Goal: Use online tool/utility: Utilize a website feature to perform a specific function

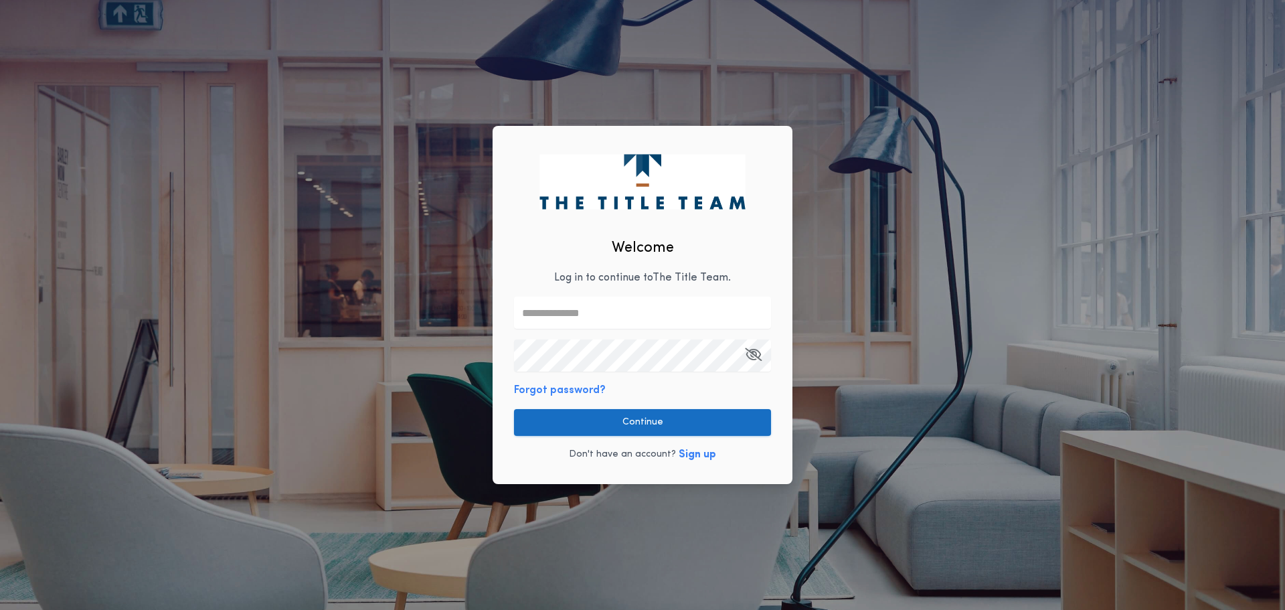
type input "**********"
click at [685, 418] on button "Continue" at bounding box center [642, 422] width 257 height 27
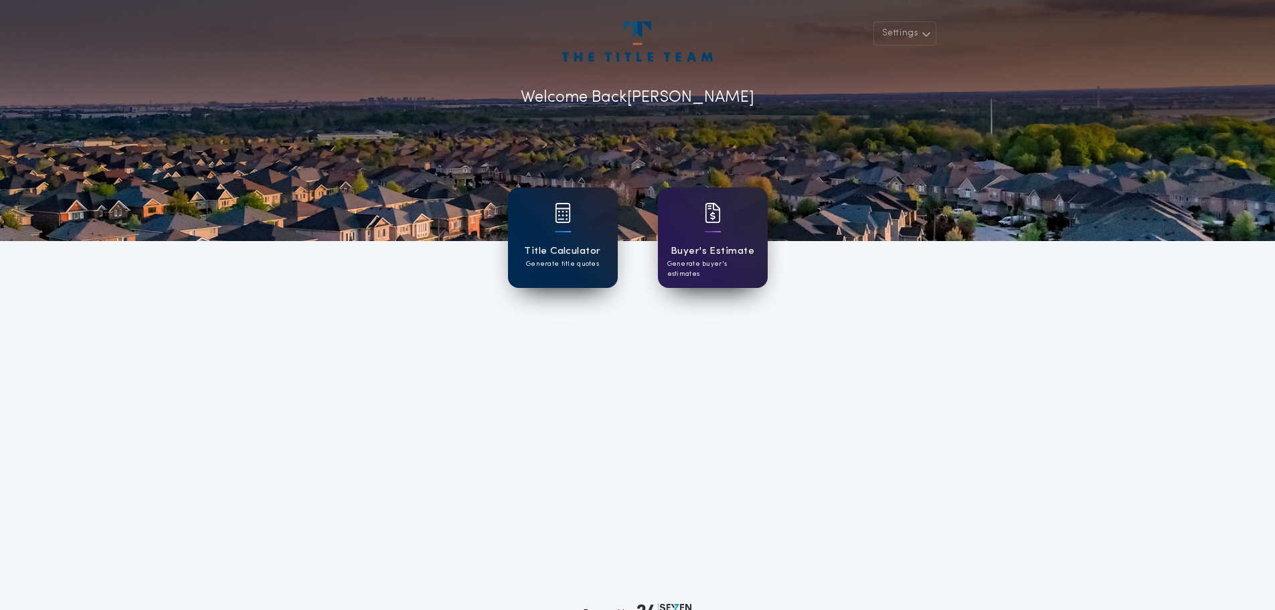
click at [571, 237] on div "Title Calculator Generate title quotes" at bounding box center [563, 237] width 110 height 100
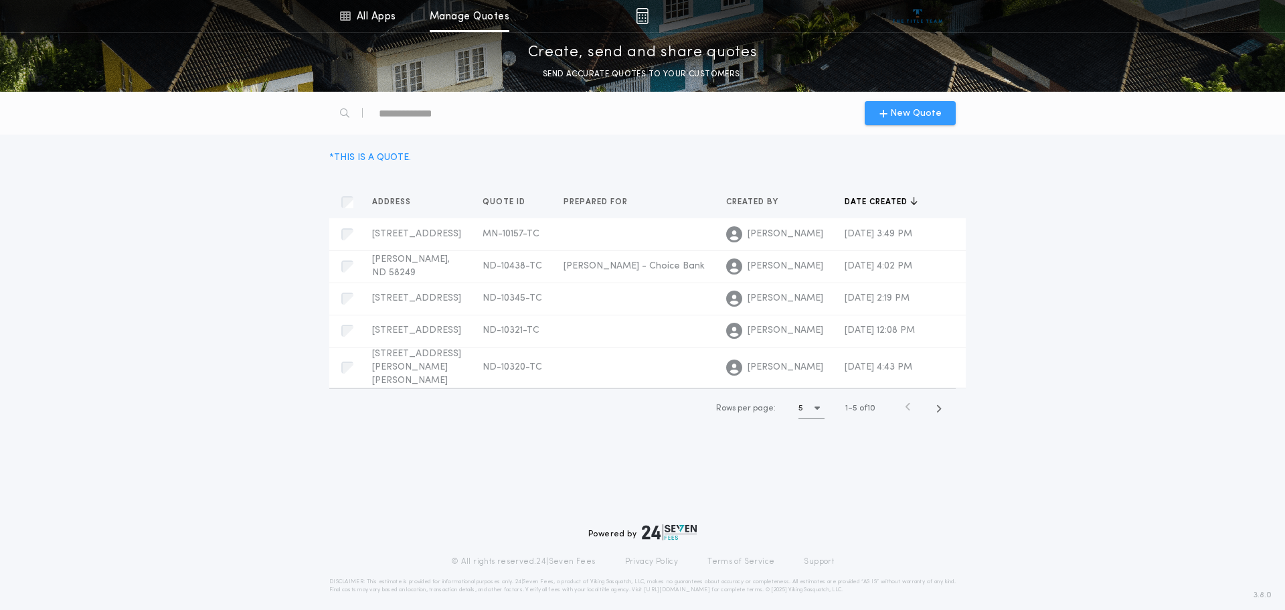
click at [898, 108] on span "New Quote" at bounding box center [916, 113] width 52 height 14
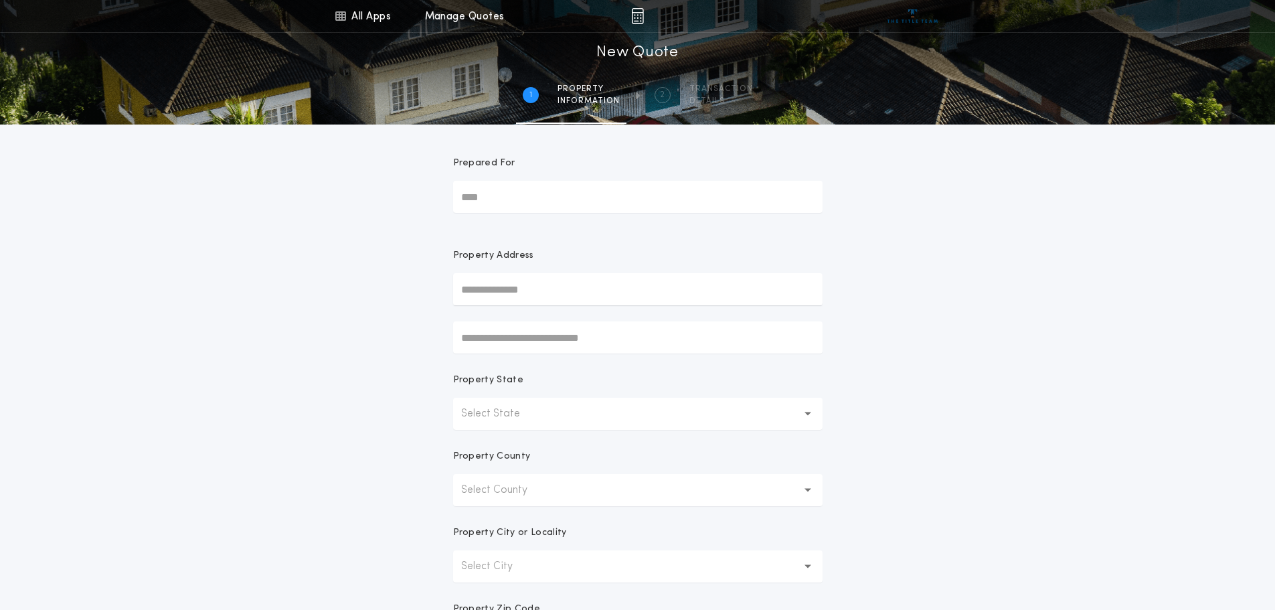
click at [600, 416] on button "Select State" at bounding box center [637, 413] width 369 height 32
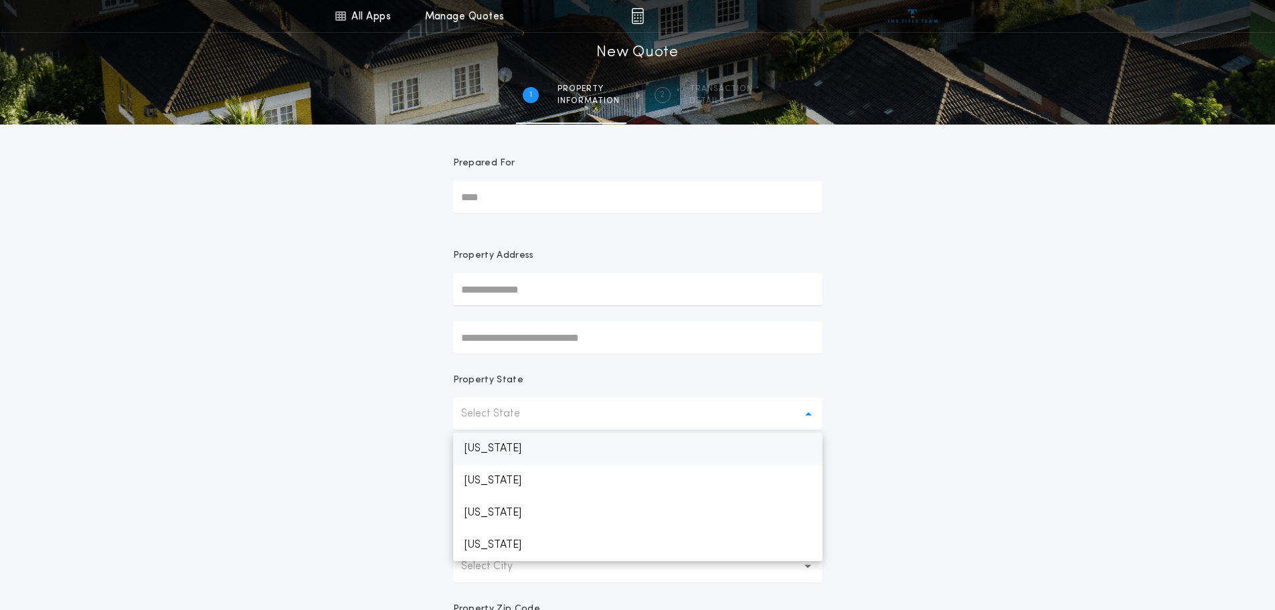
click at [597, 456] on p "[US_STATE]" at bounding box center [637, 448] width 369 height 32
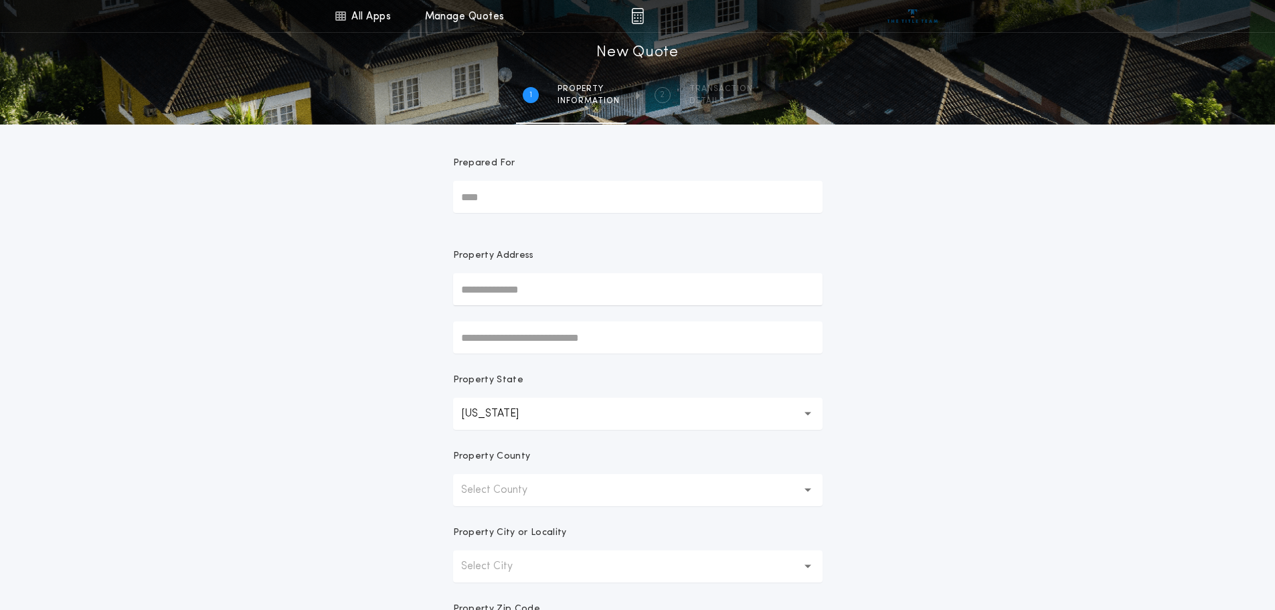
click at [571, 495] on button "Select County" at bounding box center [637, 490] width 369 height 32
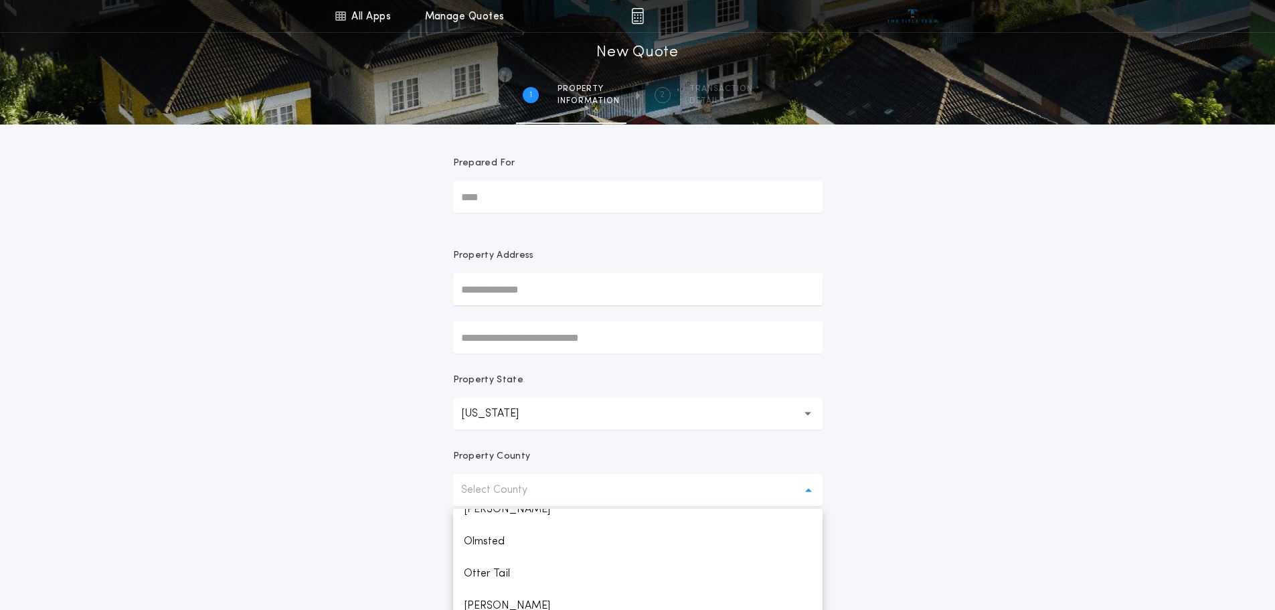
scroll to position [1740, 0]
click at [492, 551] on p "Otter Tail" at bounding box center [637, 551] width 369 height 32
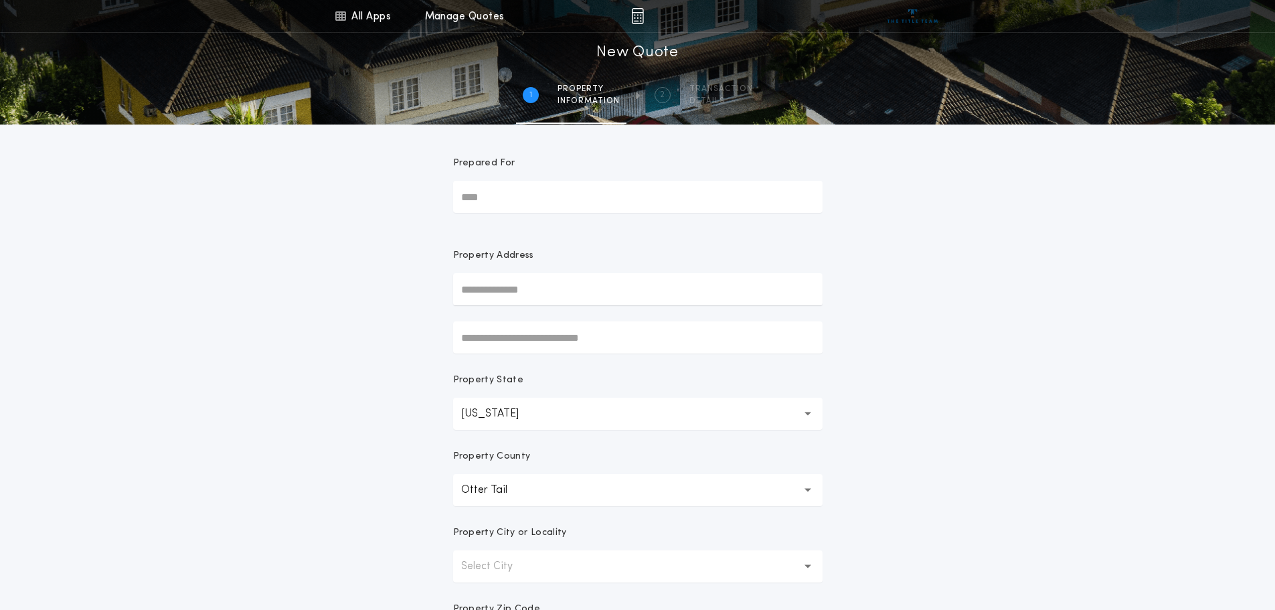
click at [955, 531] on div "**********" at bounding box center [637, 382] width 1275 height 765
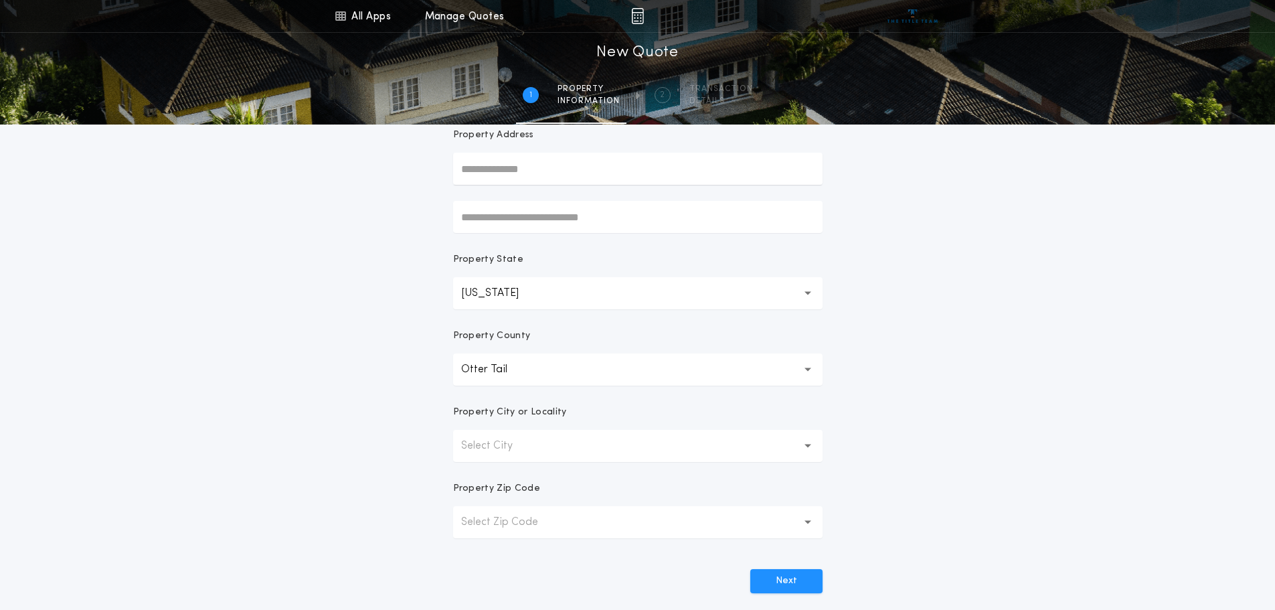
scroll to position [134, 0]
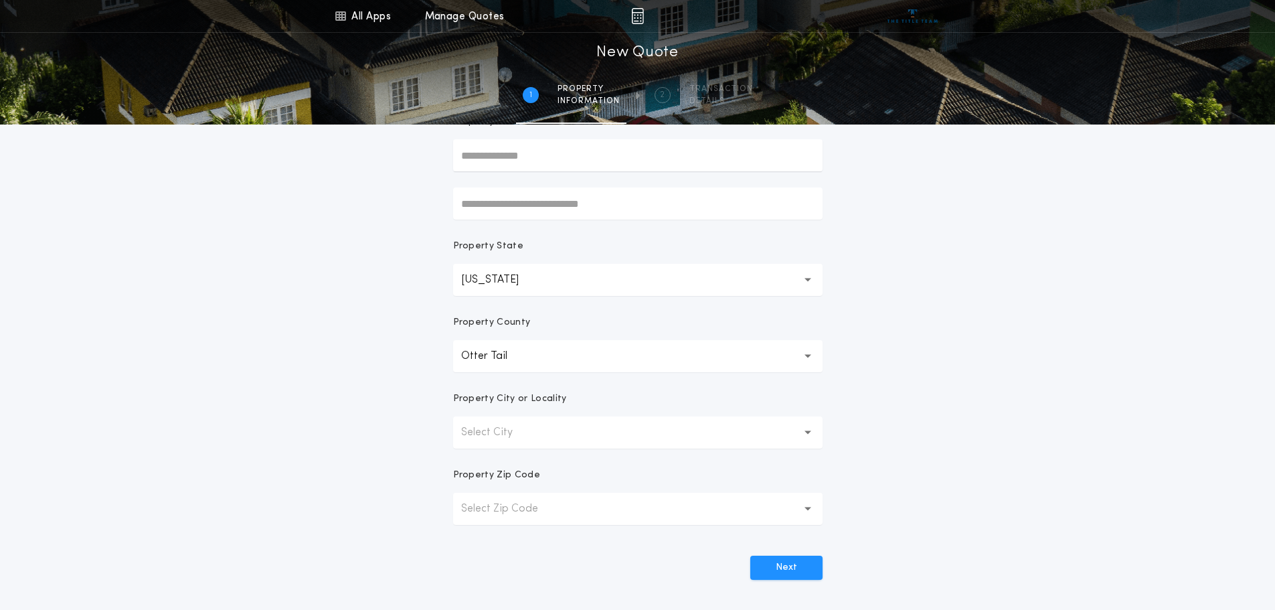
click at [642, 437] on button "Select City" at bounding box center [637, 432] width 369 height 32
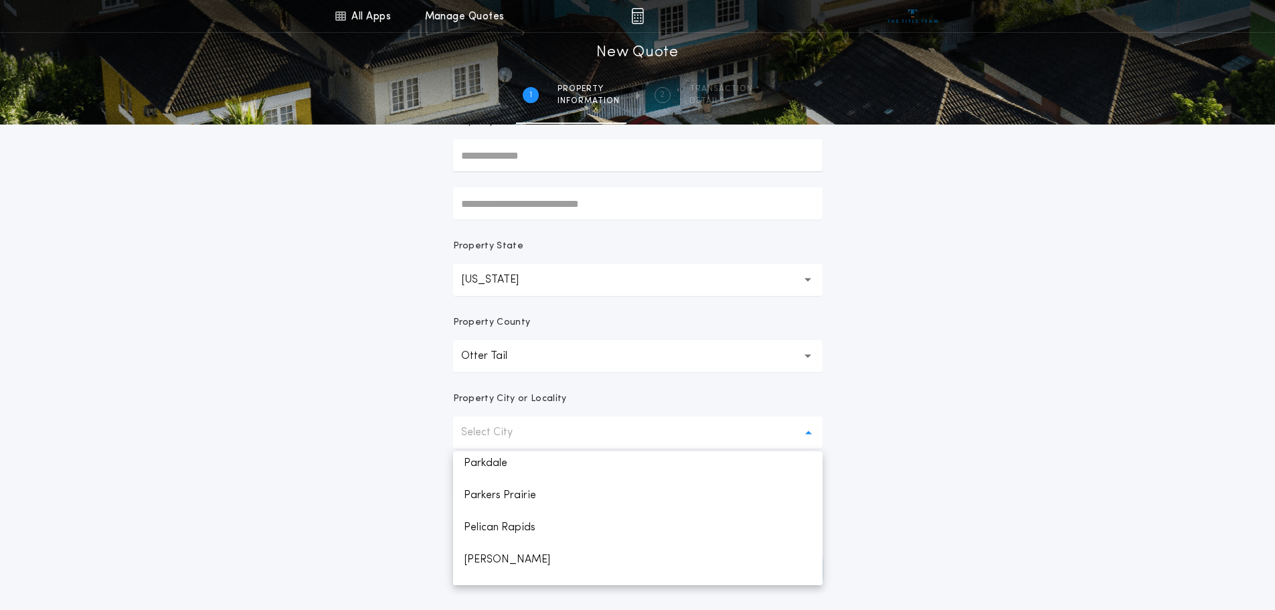
scroll to position [870, 0]
click at [512, 525] on p "Pelican Rapids" at bounding box center [637, 529] width 369 height 32
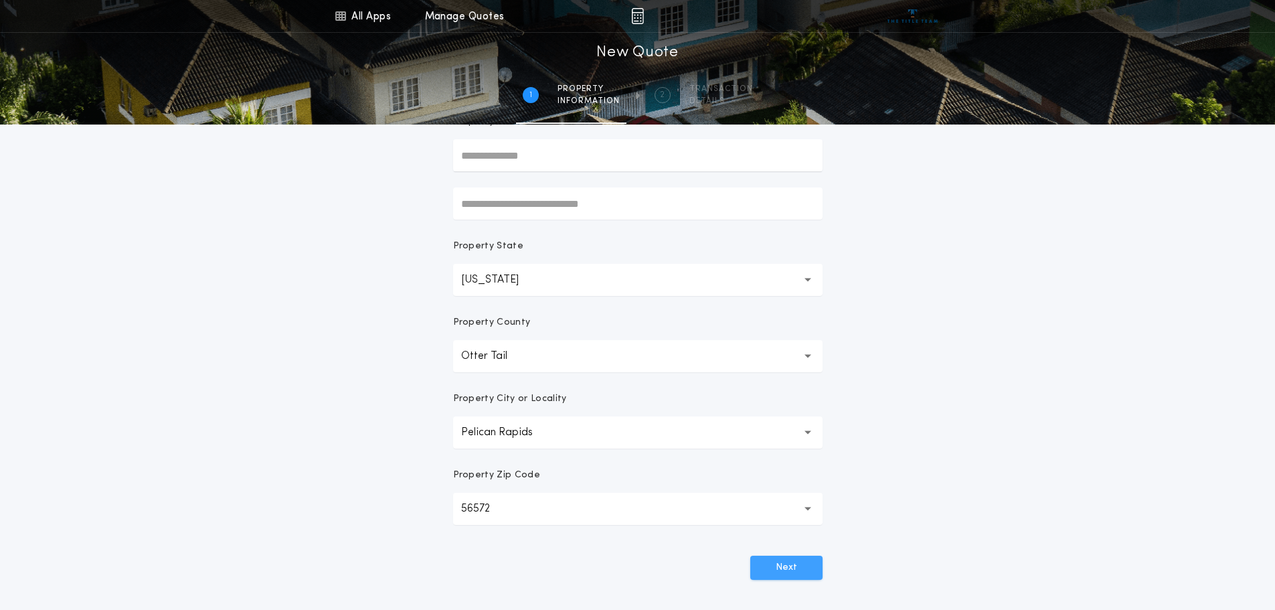
click at [798, 568] on button "Next" at bounding box center [786, 567] width 72 height 24
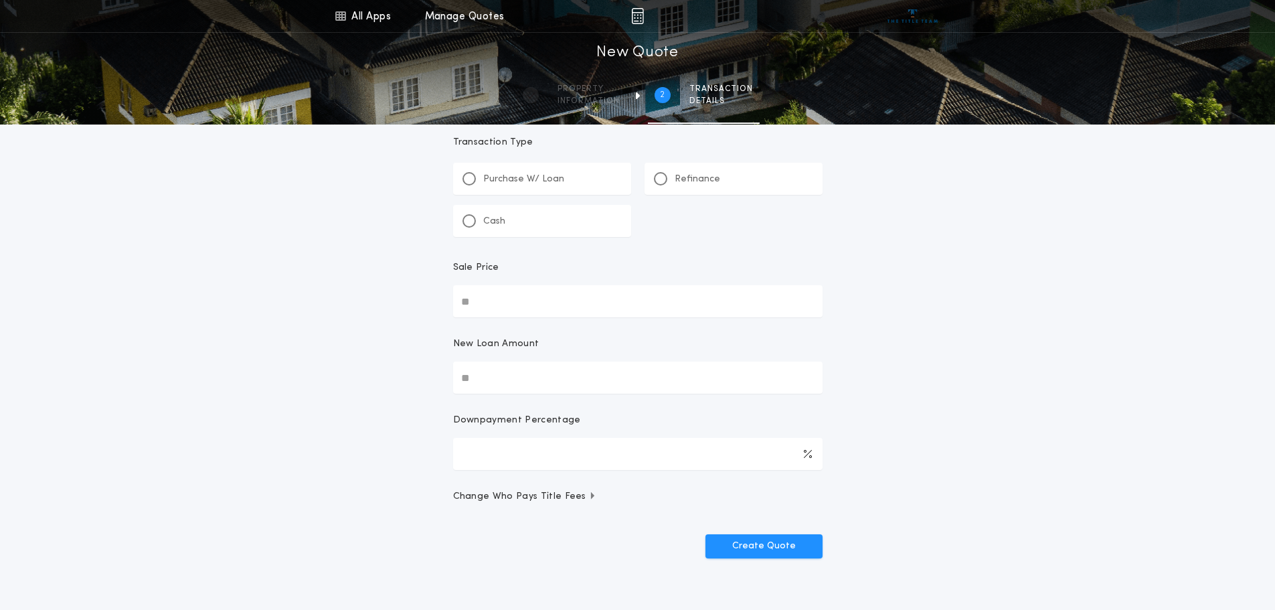
scroll to position [0, 0]
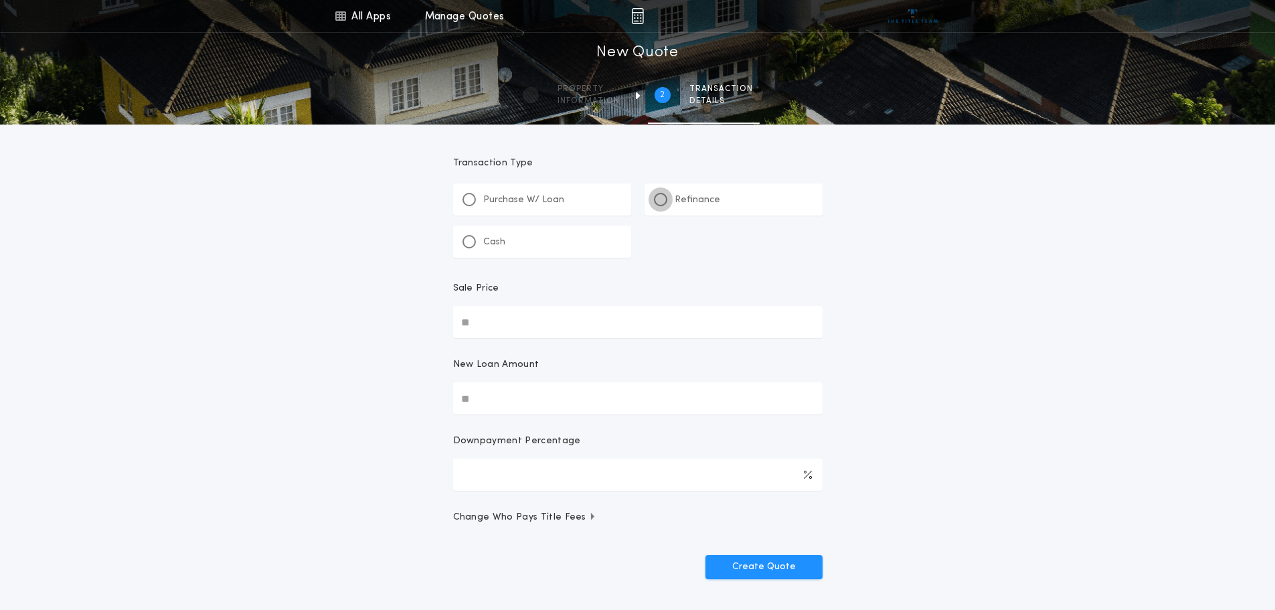
click at [661, 199] on div at bounding box center [660, 199] width 7 height 7
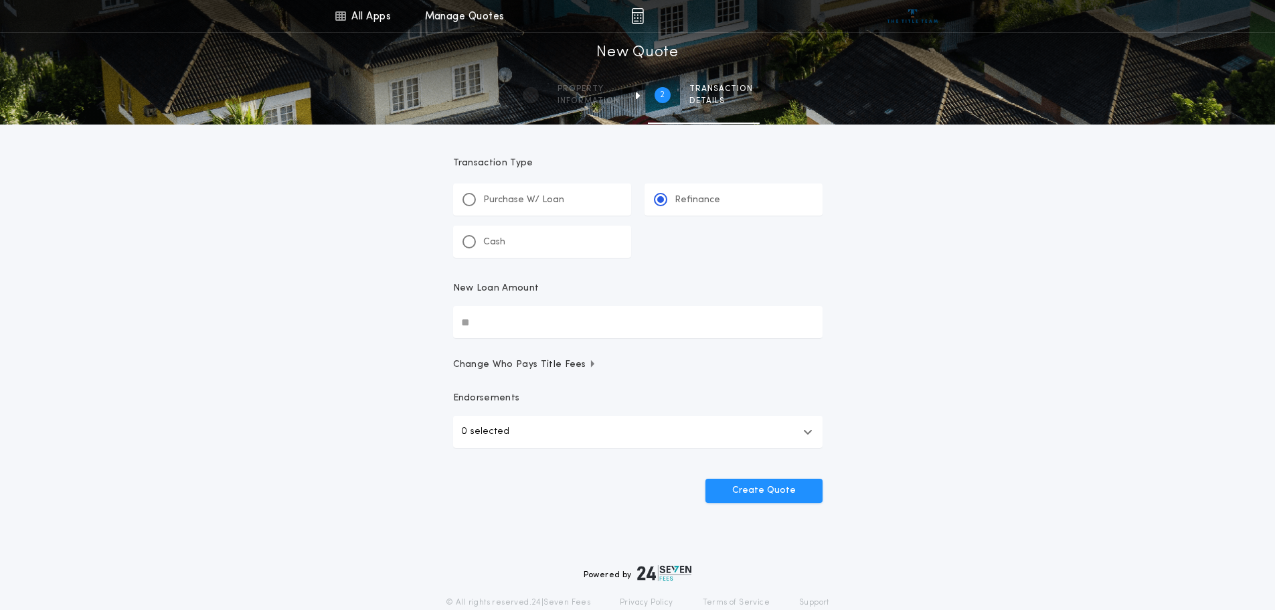
click at [590, 316] on input "New Loan Amount" at bounding box center [637, 322] width 369 height 32
type input "********"
click at [748, 490] on button "Create Quote" at bounding box center [763, 490] width 117 height 24
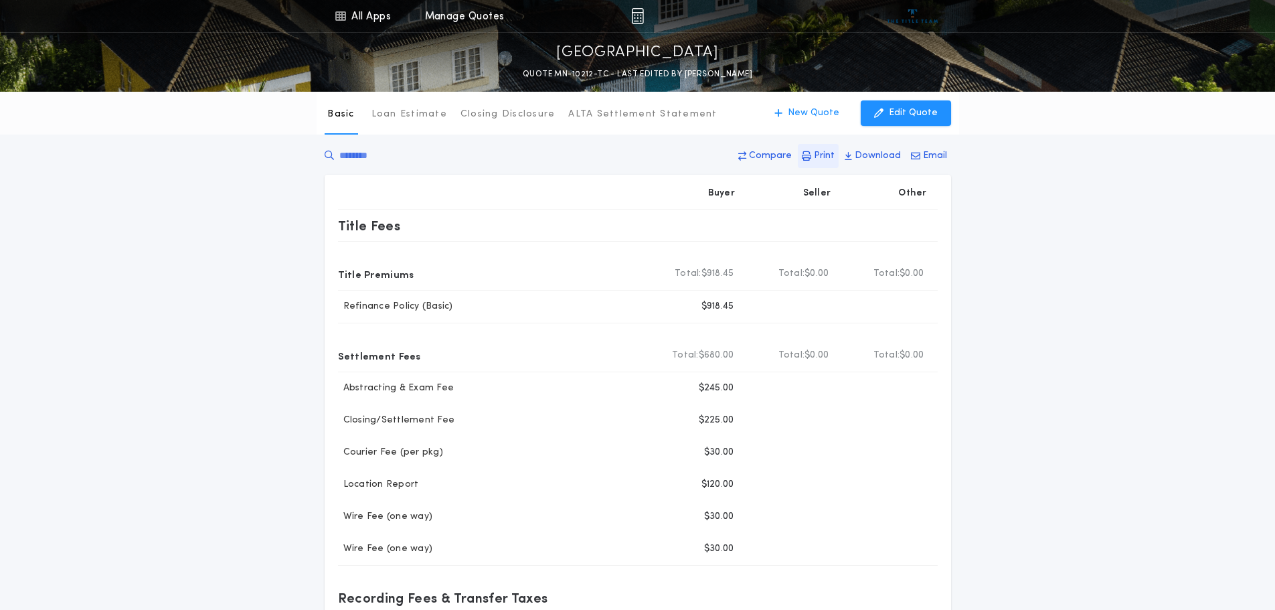
click at [822, 153] on p "Print" at bounding box center [824, 155] width 21 height 13
